Goal: Understand process/instructions

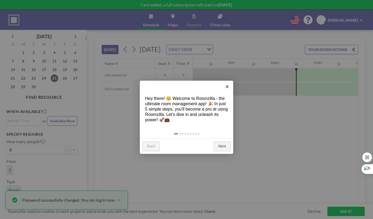
scroll to position [0, 347]
click at [224, 141] on link "Next" at bounding box center [222, 146] width 17 height 10
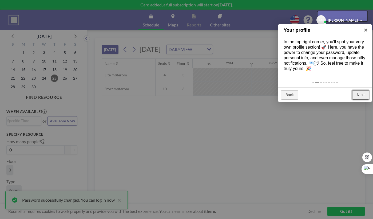
click at [362, 90] on link "Next" at bounding box center [360, 95] width 17 height 10
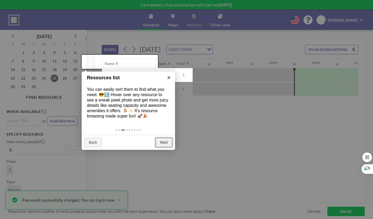
click at [166, 138] on link "Next" at bounding box center [164, 143] width 17 height 10
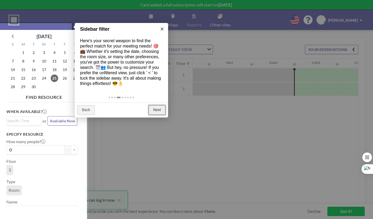
scroll to position [1, 0]
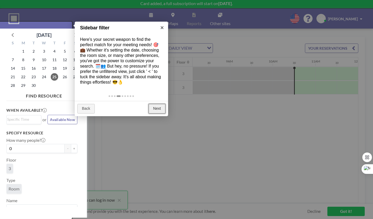
click at [161, 104] on link "Next" at bounding box center [157, 109] width 17 height 10
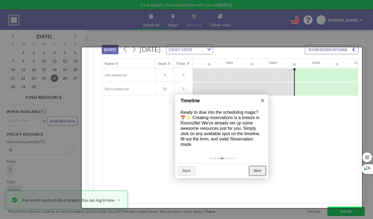
click at [260, 166] on link "Next" at bounding box center [257, 171] width 17 height 10
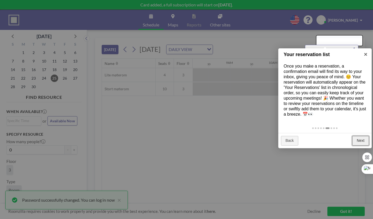
click at [360, 136] on link "Next" at bounding box center [360, 141] width 17 height 10
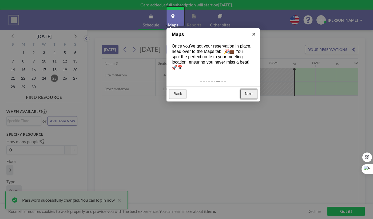
click at [252, 89] on link "Next" at bounding box center [248, 94] width 17 height 10
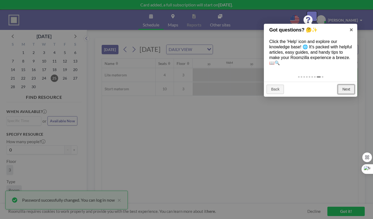
click at [349, 85] on link "Next" at bounding box center [346, 90] width 17 height 10
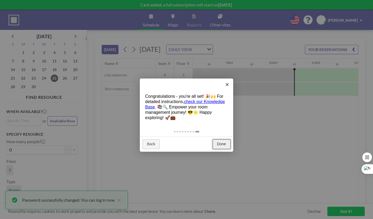
click at [222, 139] on link "Done" at bounding box center [222, 144] width 18 height 10
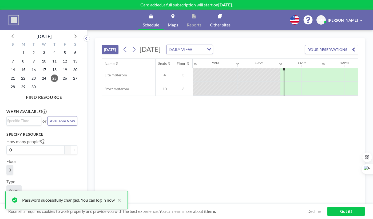
scroll to position [0, 364]
